Goal: Task Accomplishment & Management: Manage account settings

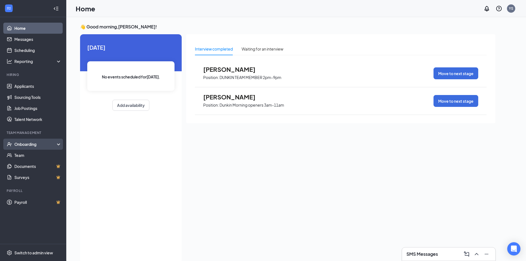
click at [21, 141] on div "Onboarding" at bounding box center [33, 144] width 66 height 11
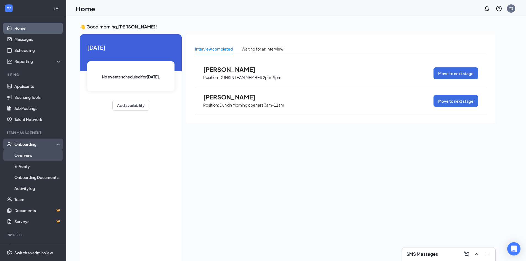
click at [21, 155] on link "Overview" at bounding box center [37, 155] width 47 height 11
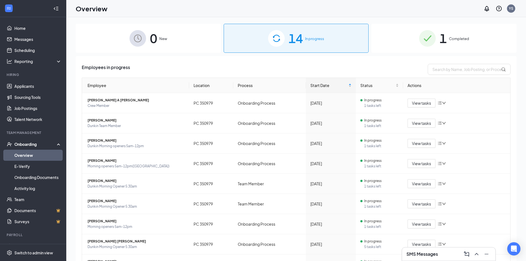
click at [426, 41] on img at bounding box center [427, 38] width 17 height 17
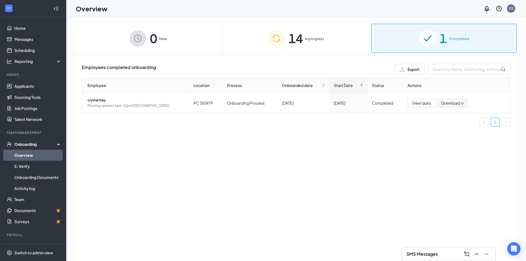
click at [279, 43] on img at bounding box center [276, 38] width 17 height 17
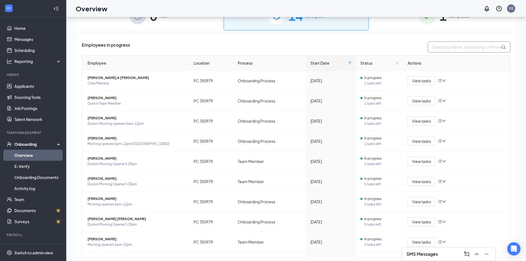
click at [445, 50] on input "text" at bounding box center [469, 46] width 83 height 11
click at [451, 45] on input "text" at bounding box center [469, 46] width 83 height 11
type input "rikki"
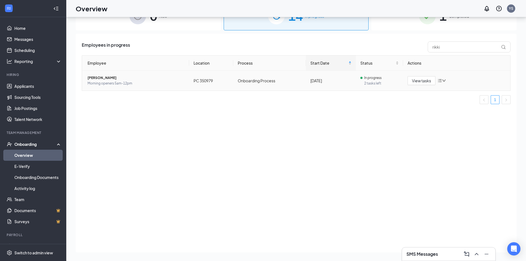
click at [439, 79] on icon "bars" at bounding box center [440, 80] width 4 height 4
click at [458, 103] on div "Change process" at bounding box center [471, 105] width 60 height 6
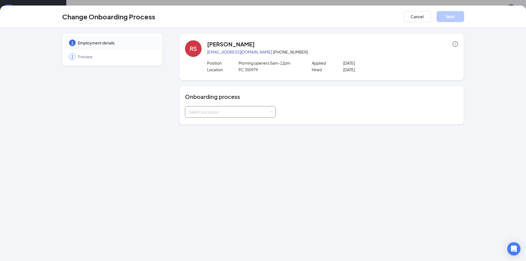
click at [220, 107] on div "Select a process" at bounding box center [230, 111] width 83 height 11
click at [214, 131] on li "Team Member" at bounding box center [230, 134] width 91 height 10
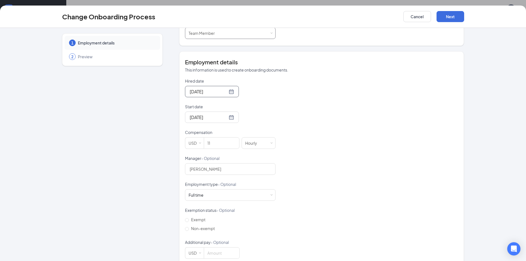
scroll to position [79, 0]
click at [213, 143] on input "11" at bounding box center [221, 142] width 35 height 11
click at [256, 140] on div "Hourly" at bounding box center [253, 142] width 16 height 11
click at [202, 196] on div "Full time Works 30+ hours per week and is reasonably expected to work" at bounding box center [198, 195] width 19 height 6
click at [285, 214] on div "Hired date [DATE] Start date [DATE] Compensation USD 11 Hourly Manager - Option…" at bounding box center [321, 168] width 273 height 181
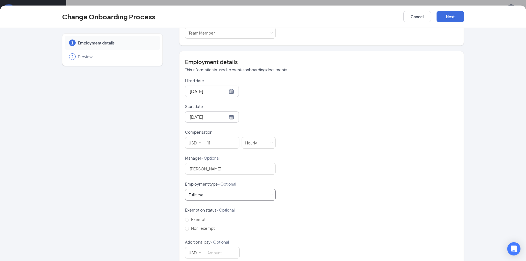
scroll to position [89, 0]
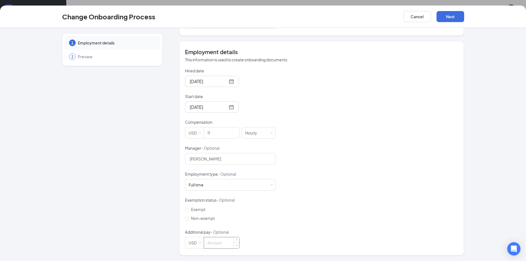
click at [216, 243] on input at bounding box center [221, 242] width 35 height 11
type input "11"
click at [258, 232] on p "Additional pay - Optional" at bounding box center [230, 232] width 91 height 6
click at [228, 202] on span "- Optional" at bounding box center [226, 199] width 18 height 5
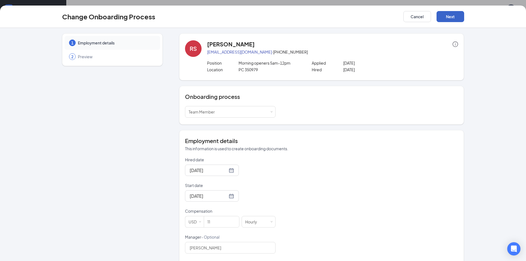
click at [449, 18] on button "Next" at bounding box center [451, 16] width 28 height 11
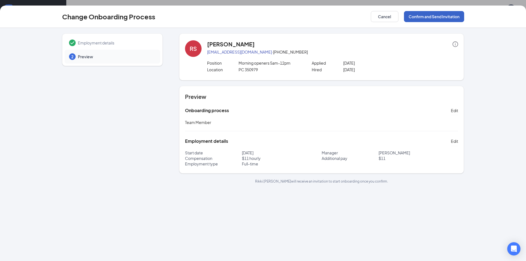
click at [446, 17] on button "Confirm and Send Invitation" at bounding box center [434, 16] width 60 height 11
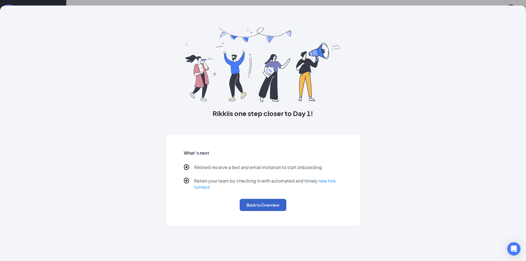
click at [258, 207] on button "Back to Overview" at bounding box center [263, 205] width 47 height 12
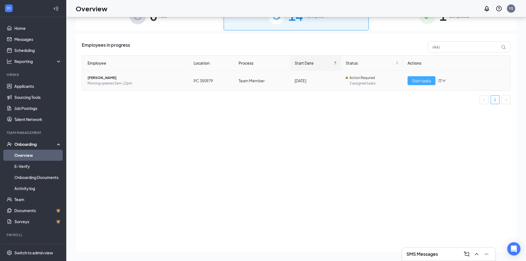
click at [417, 80] on span "Start tasks" at bounding box center [421, 81] width 19 height 6
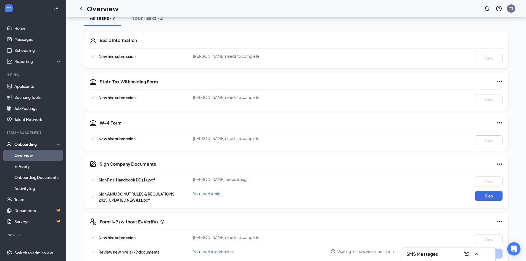
scroll to position [81, 0]
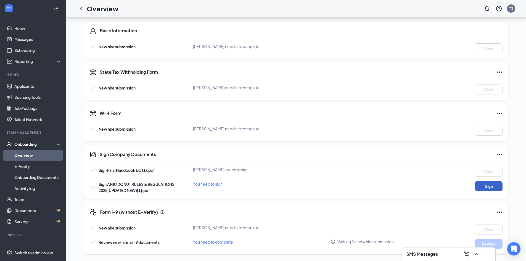
click at [488, 186] on button "Sign" at bounding box center [489, 186] width 28 height 10
click at [323, 93] on div "Sign Company Documents Close Sign Final Handbook DD (1).pdf [PERSON_NAME] needs…" at bounding box center [263, 130] width 526 height 261
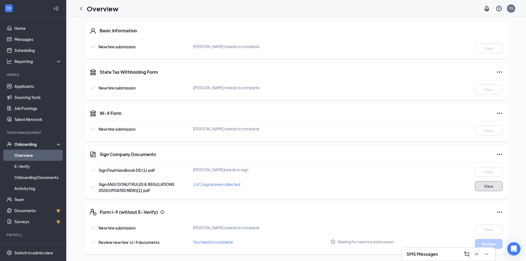
scroll to position [0, 0]
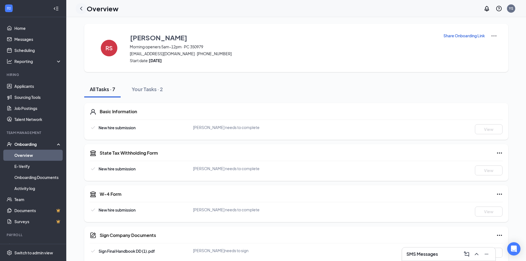
click at [81, 7] on icon "ChevronLeft" at bounding box center [81, 8] width 7 height 7
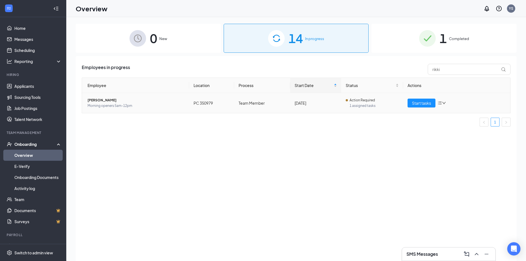
click at [346, 100] on div at bounding box center [347, 100] width 2 height 2
click at [105, 100] on span "[PERSON_NAME]" at bounding box center [136, 100] width 97 height 6
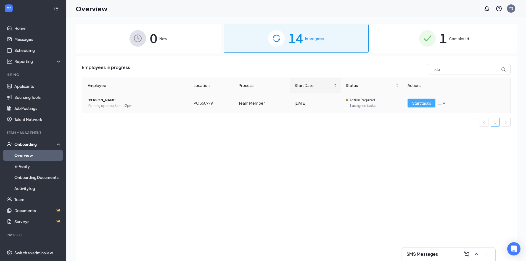
click at [425, 99] on button "Start tasks" at bounding box center [422, 103] width 28 height 9
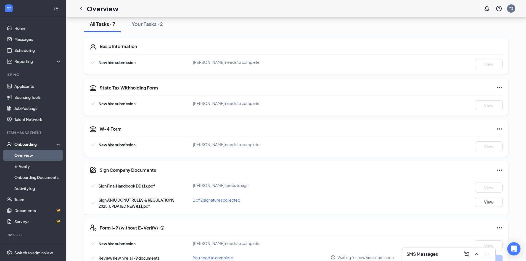
scroll to position [81, 0]
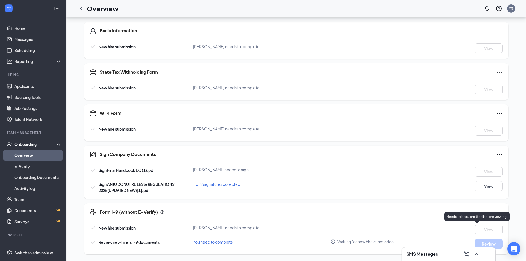
click at [486, 229] on div "New hire submission [PERSON_NAME] needs to complete View Review new hire’s I-9 …" at bounding box center [296, 237] width 413 height 24
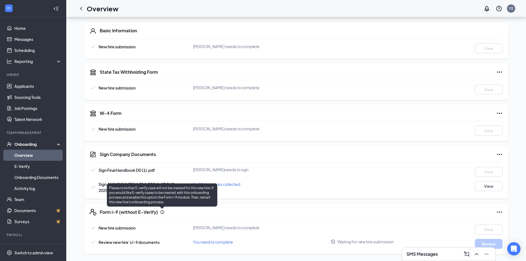
click at [163, 211] on icon "Info" at bounding box center [162, 212] width 4 height 4
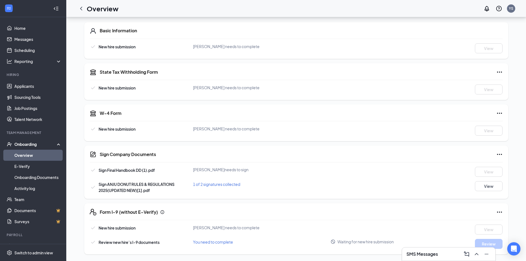
click at [268, 241] on div "You need to complete" at bounding box center [262, 242] width 138 height 6
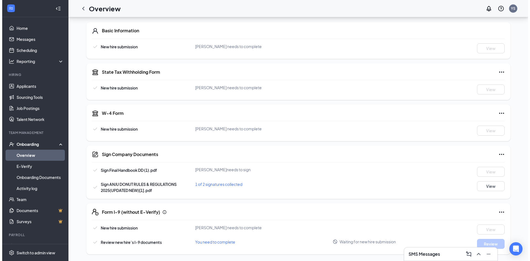
scroll to position [0, 0]
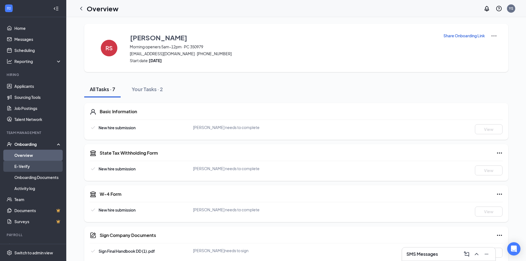
click at [32, 164] on link "E-Verify" at bounding box center [37, 166] width 47 height 11
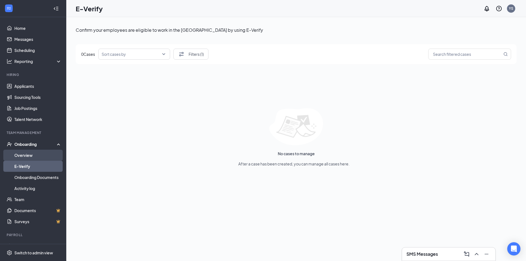
click at [16, 154] on link "Overview" at bounding box center [37, 155] width 47 height 11
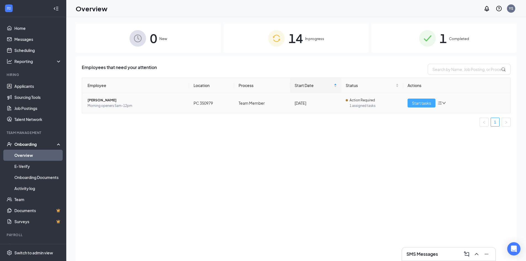
click at [419, 101] on span "Start tasks" at bounding box center [421, 103] width 19 height 6
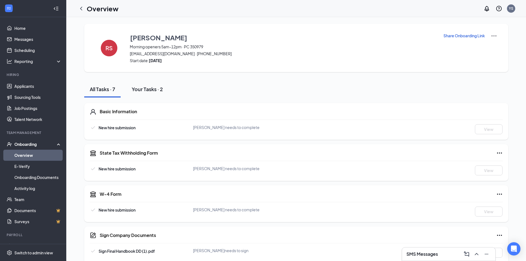
click at [144, 89] on div "Your Tasks · 2" at bounding box center [147, 89] width 31 height 7
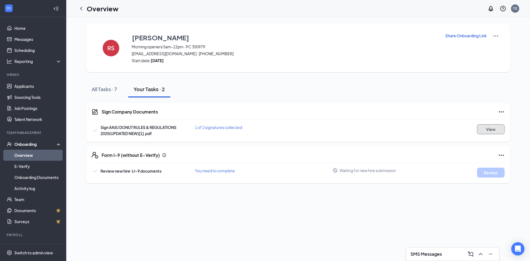
click at [493, 129] on button "View" at bounding box center [491, 129] width 28 height 10
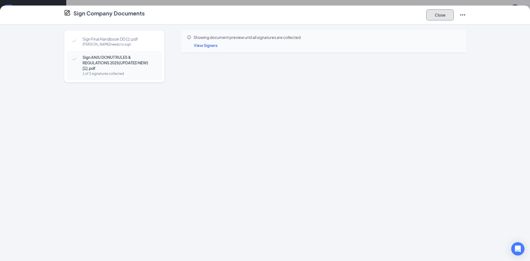
click at [440, 13] on button "Close" at bounding box center [440, 14] width 28 height 11
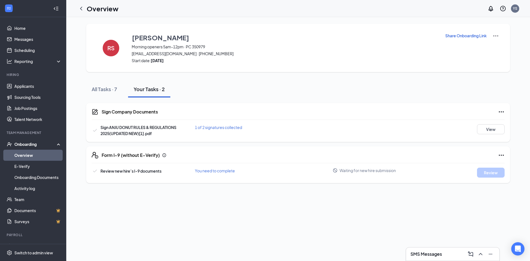
click at [210, 171] on span "You need to complete" at bounding box center [215, 170] width 40 height 5
click at [228, 127] on span "1 of 2 signatures collected" at bounding box center [218, 127] width 47 height 5
click at [238, 109] on span "General Manager" at bounding box center [258, 112] width 62 height 6
click at [242, 89] on span "[PERSON_NAME]" at bounding box center [242, 89] width 31 height 6
click at [282, 78] on icon "Cross" at bounding box center [285, 79] width 7 height 7
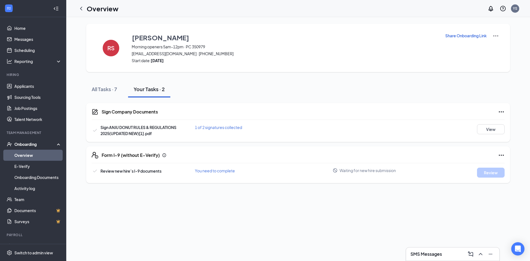
click at [97, 112] on icon "CompanyDocumentIcon" at bounding box center [95, 112] width 7 height 7
click at [449, 35] on p "Share Onboarding Link" at bounding box center [465, 36] width 41 height 6
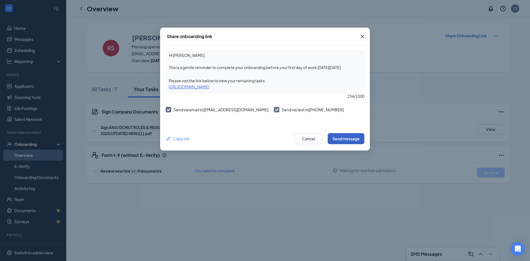
click at [344, 137] on button "Send message" at bounding box center [346, 138] width 37 height 11
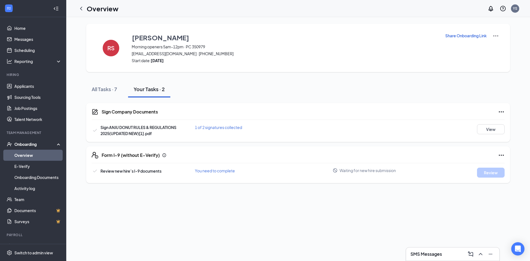
click at [417, 251] on h3 "SMS Messages" at bounding box center [426, 254] width 31 height 6
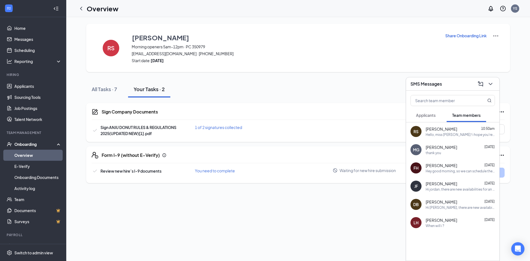
click at [430, 136] on div "Hello, miss [PERSON_NAME] ! i hope you're doing good! What Days Can You Work ?" at bounding box center [460, 134] width 69 height 5
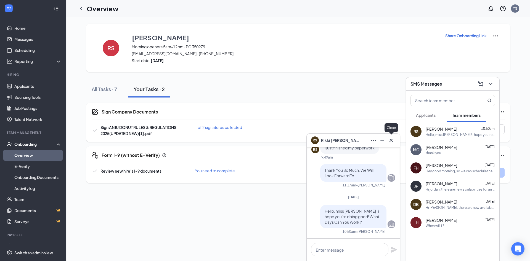
click at [391, 139] on icon "Cross" at bounding box center [391, 140] width 7 height 7
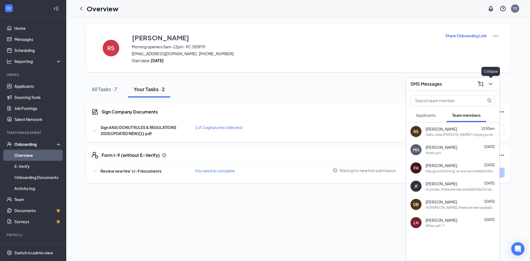
click at [488, 83] on icon "ChevronDown" at bounding box center [490, 84] width 7 height 7
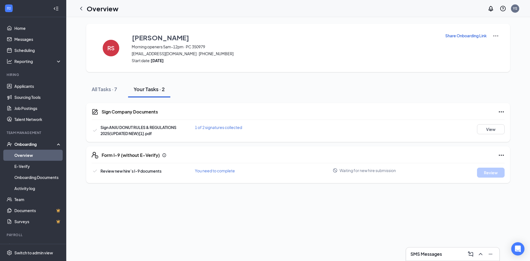
click at [467, 37] on p "Share Onboarding Link" at bounding box center [465, 36] width 41 height 6
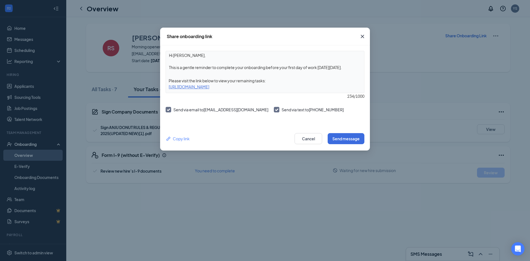
click at [361, 35] on icon "Cross" at bounding box center [362, 36] width 7 height 7
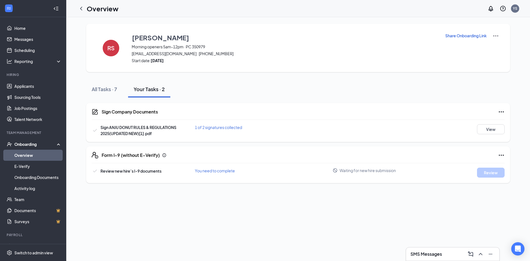
click at [431, 251] on h3 "SMS Messages" at bounding box center [426, 254] width 31 height 6
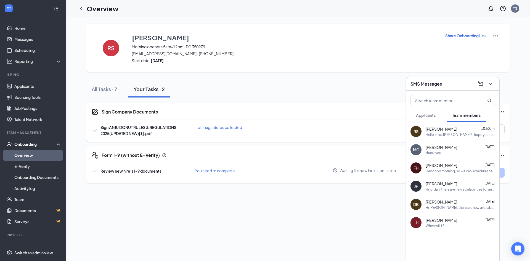
click at [443, 134] on div "Hello, miss [PERSON_NAME] ! i hope you're doing good! What Days Can You Work ?" at bounding box center [460, 134] width 69 height 5
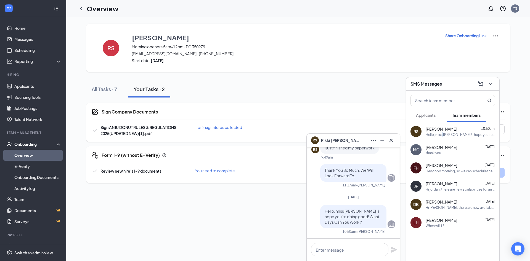
click at [443, 134] on div "Hello, miss [PERSON_NAME] ! i hope you're doing good! What Days Can You Work ?" at bounding box center [460, 134] width 69 height 5
click at [392, 141] on icon "Cross" at bounding box center [391, 139] width 3 height 3
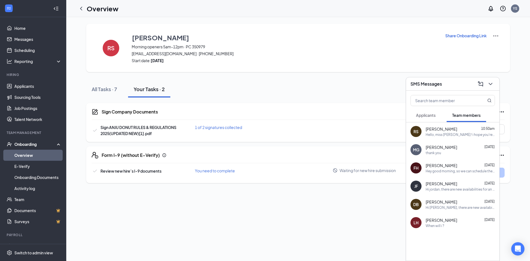
click at [392, 141] on div "Sign Company Documents Sign ANJU DONUT RULES & REGULATIONS 2025(UPDATED NEW)[1]…" at bounding box center [298, 122] width 424 height 39
click at [373, 231] on div "RS [PERSON_NAME] Morning openers 5am-12pm · PC 350979 [EMAIL_ADDRESS][DOMAIN_NA…" at bounding box center [298, 139] width 464 height 244
click at [495, 80] on div at bounding box center [490, 84] width 10 height 9
click at [486, 84] on button at bounding box center [490, 84] width 9 height 9
